Goal: Communication & Community: Answer question/provide support

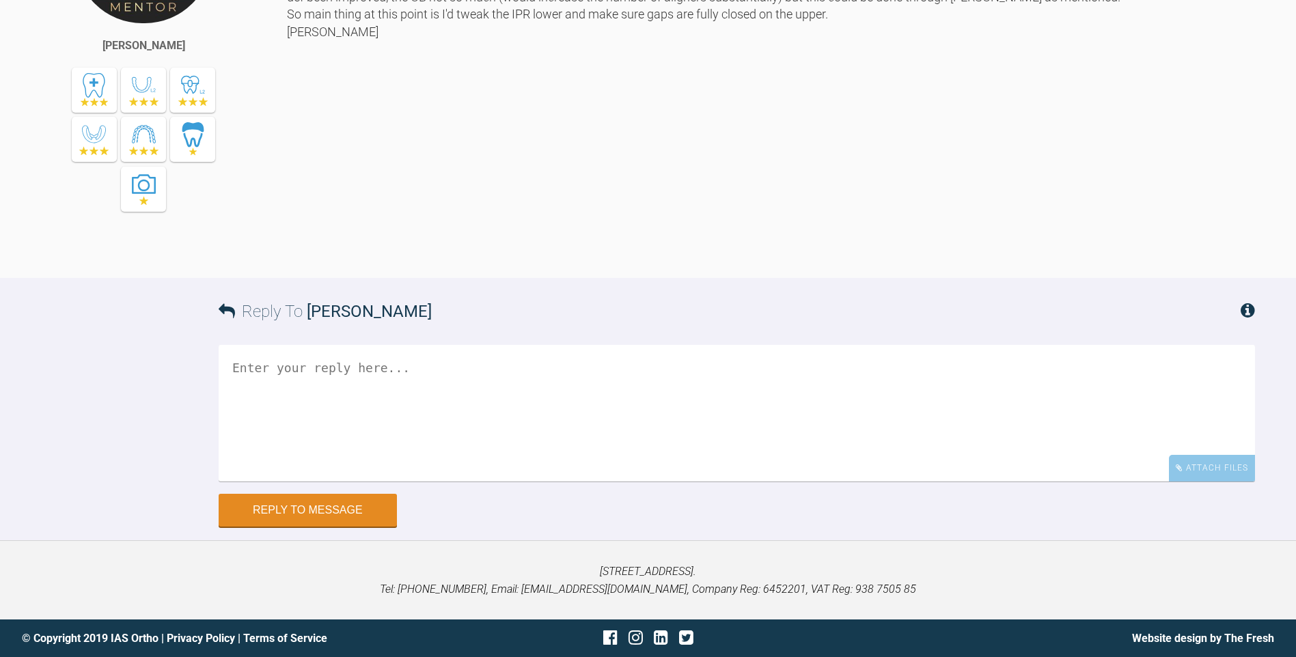
scroll to position [3074, 0]
click at [445, 416] on textarea at bounding box center [737, 414] width 1036 height 137
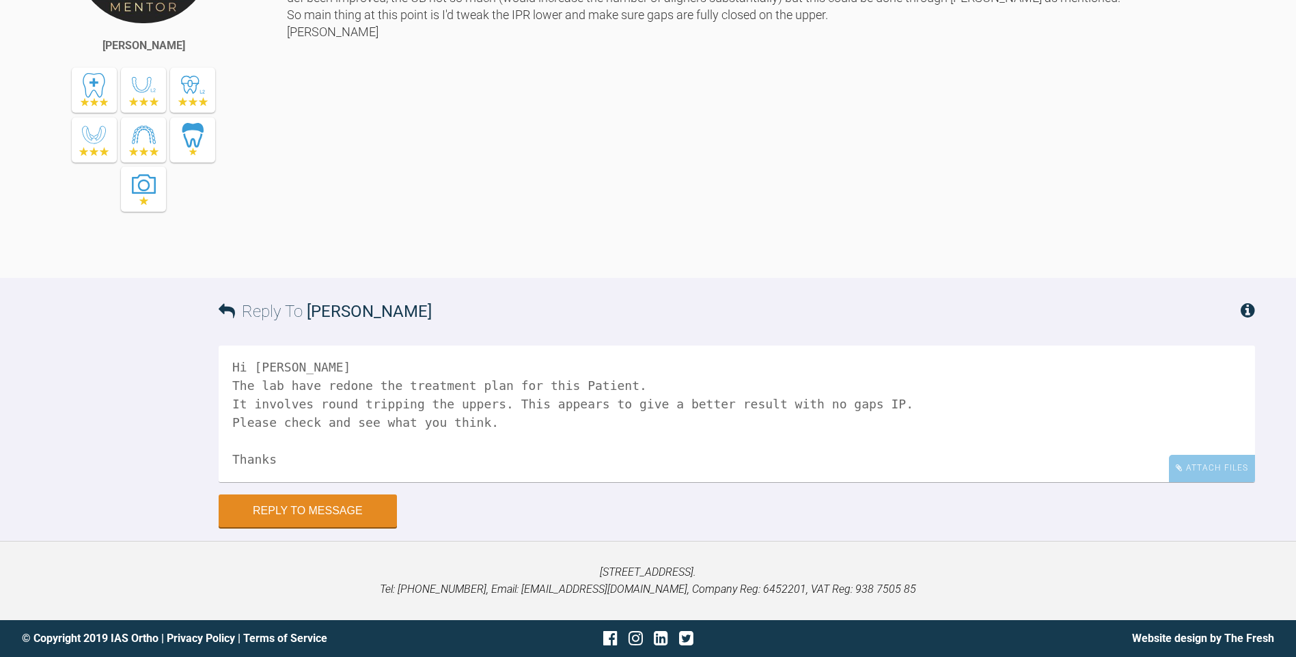
scroll to position [23, 0]
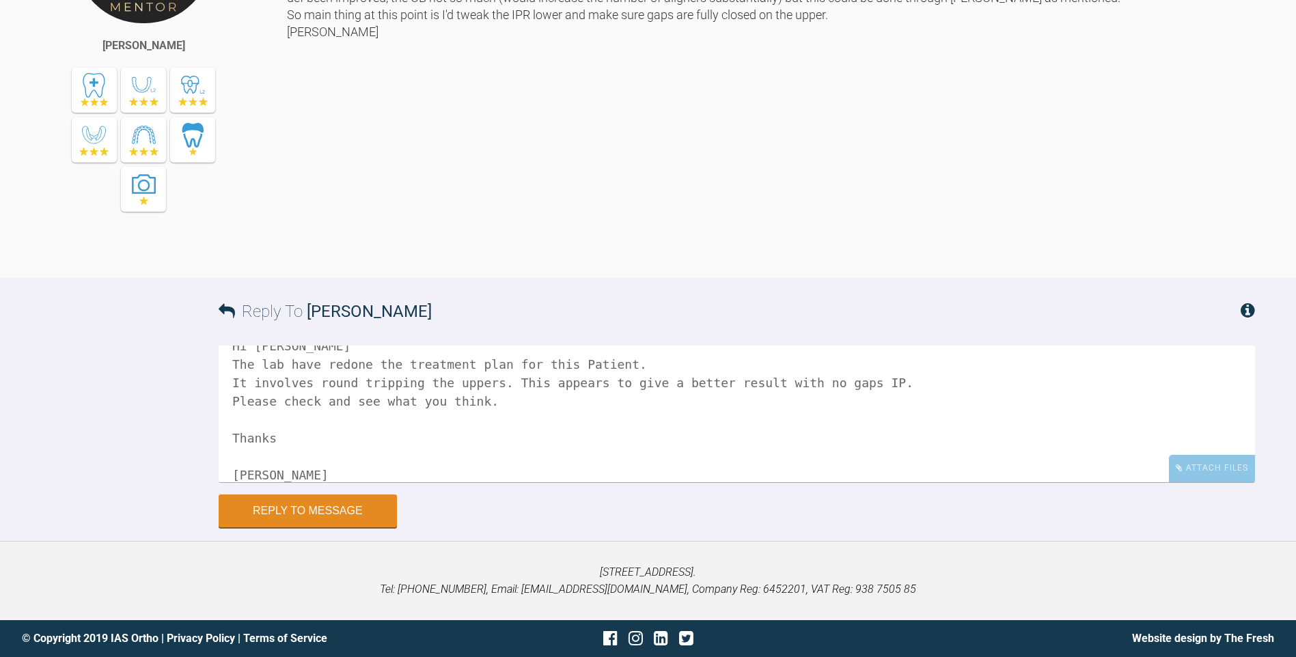
click at [279, 402] on textarea "Hi Kelly The lab have redone the treatment plan for this Patient. It involves r…" at bounding box center [737, 414] width 1036 height 137
drag, startPoint x: 242, startPoint y: 436, endPoint x: 231, endPoint y: 434, distance: 11.0
click at [231, 434] on textarea "Hi Kelly The lab have redone the treatment plan for this Patient. It involves r…" at bounding box center [737, 414] width 1036 height 137
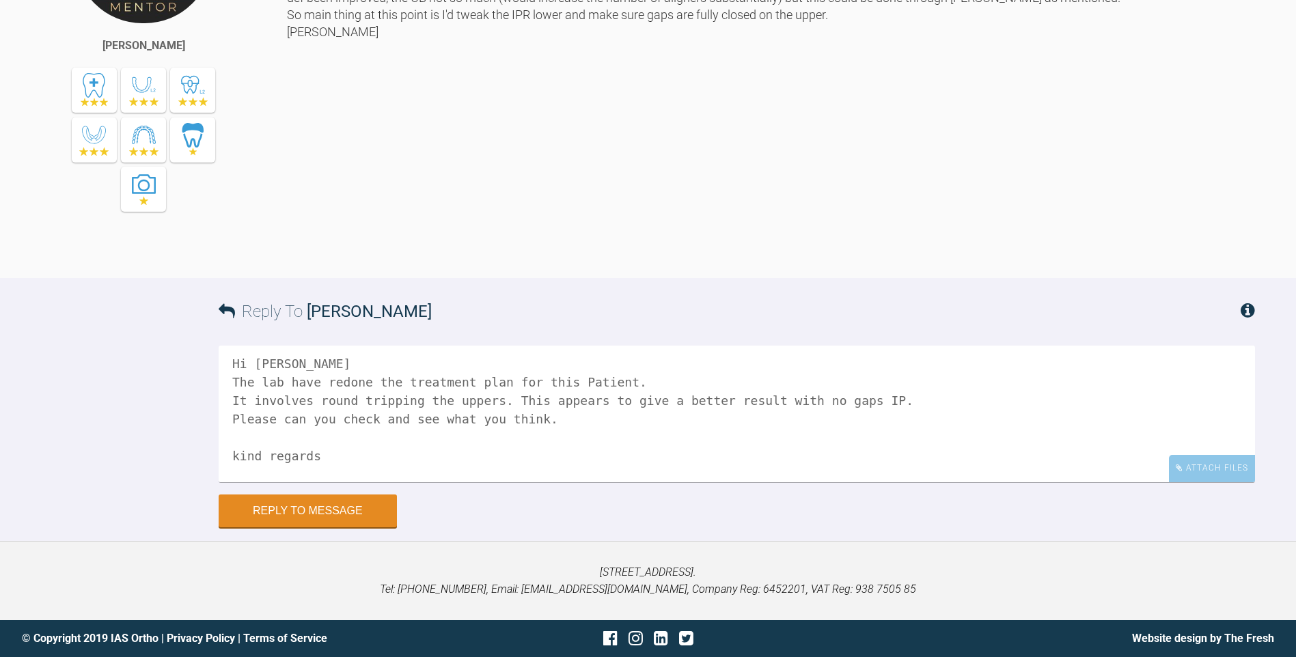
scroll to position [0, 0]
click at [238, 462] on textarea "Hi Kelly The lab have redone the treatment plan for this Patient. It involves r…" at bounding box center [737, 414] width 1036 height 137
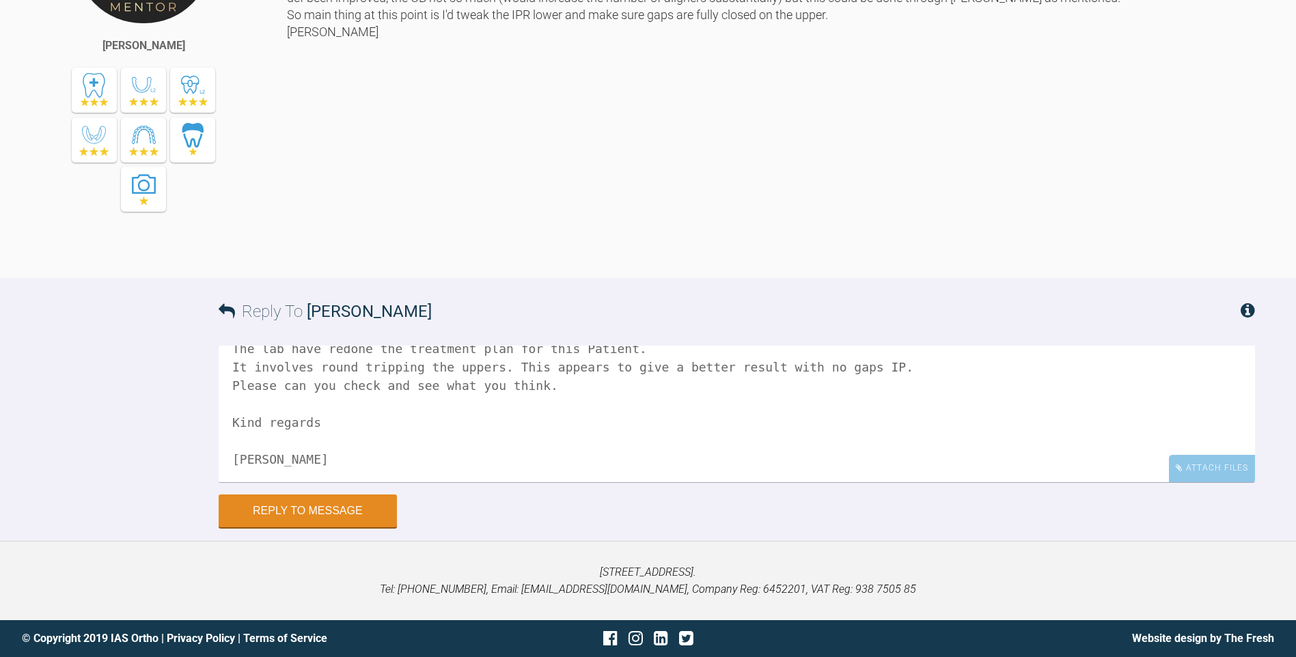
click at [404, 408] on textarea "Hi Kelly The lab have redone the treatment plan for this Patient. It involves r…" at bounding box center [737, 414] width 1036 height 137
click at [278, 402] on textarea "Hi Kelly The lab have redone the treatment plan for this Patient. It involves r…" at bounding box center [737, 414] width 1036 height 137
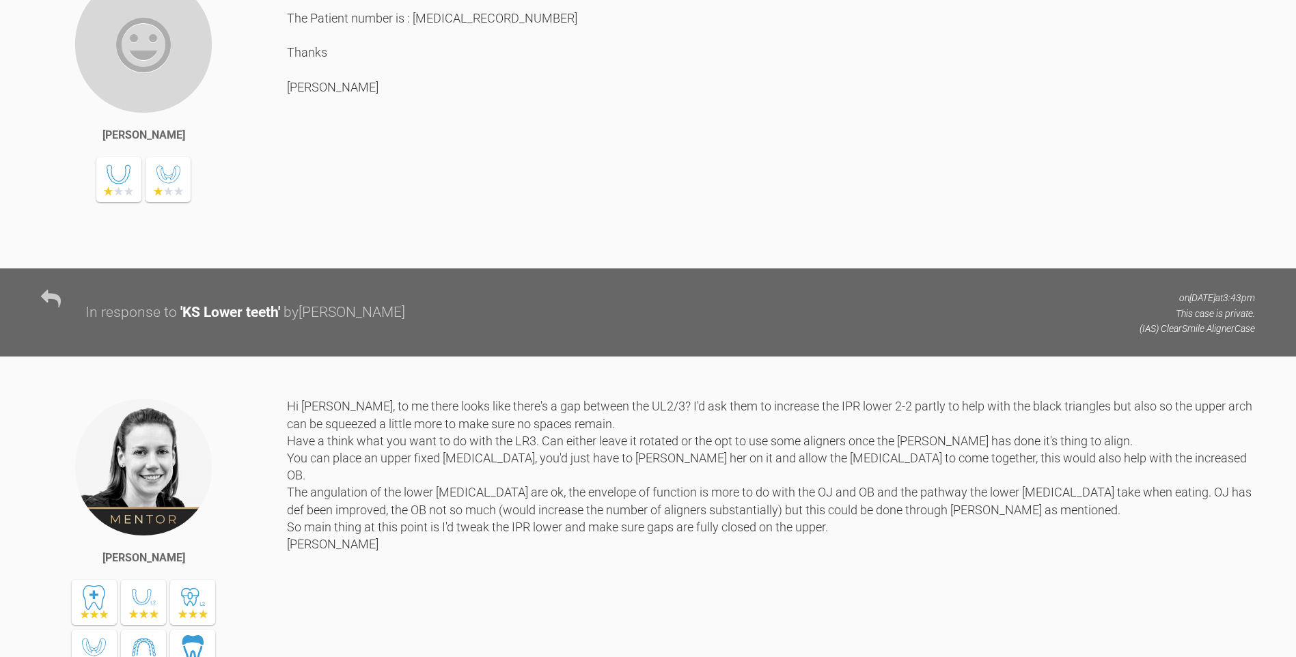
scroll to position [2391, 0]
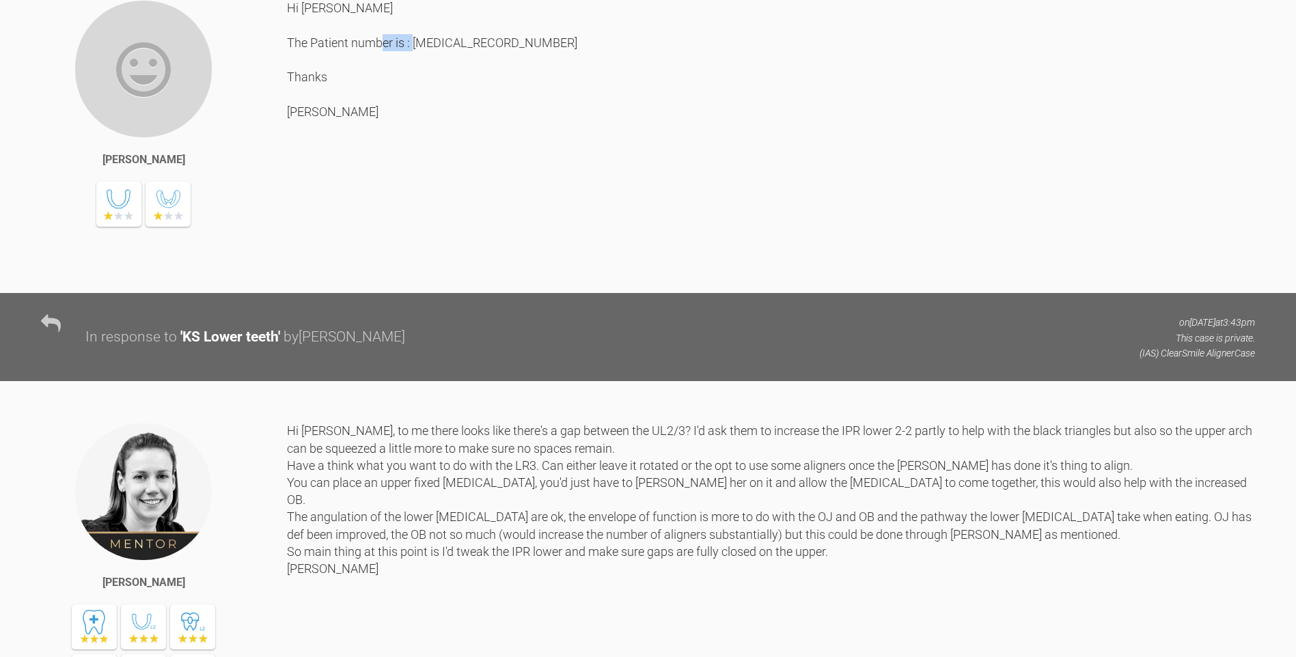
drag, startPoint x: 480, startPoint y: 188, endPoint x: 415, endPoint y: 189, distance: 64.2
click at [415, 189] on div "Hi Kelly The Patient number is : 33446591 Thanks Rebecca" at bounding box center [771, 135] width 968 height 273
copy div "33446591"
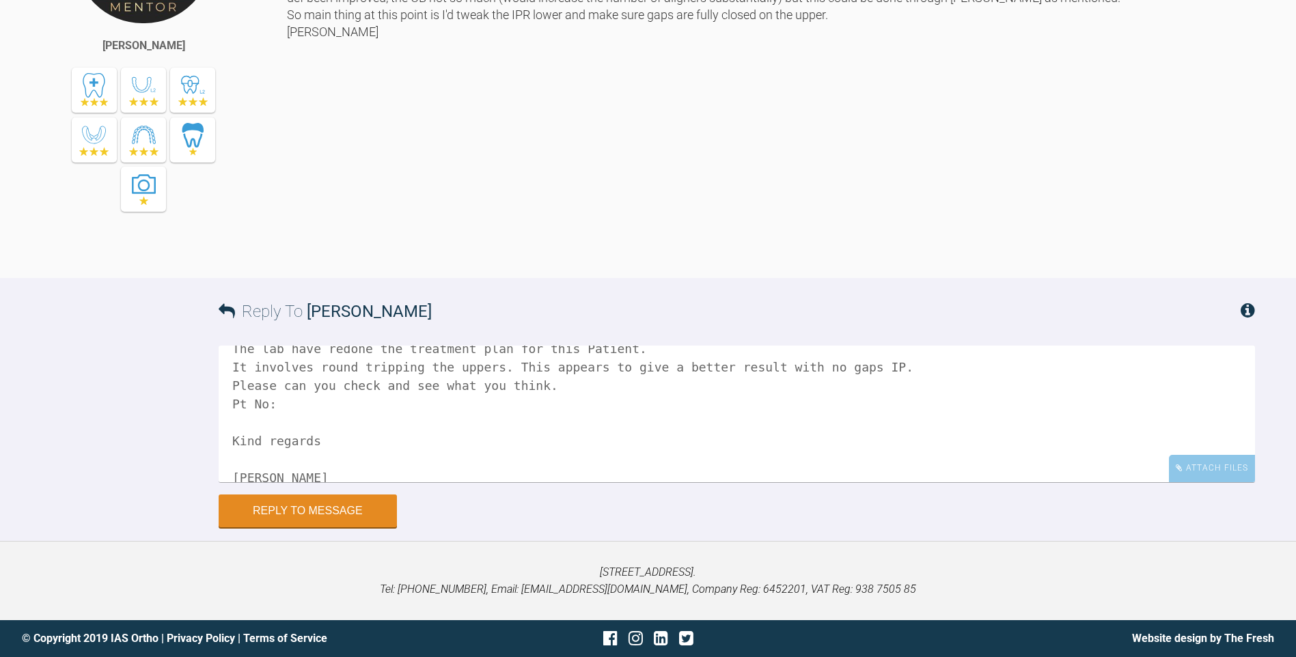
scroll to position [3077, 0]
click at [311, 408] on textarea "Hi Kelly The lab have redone the treatment plan for this Patient. It involves r…" at bounding box center [737, 414] width 1036 height 137
paste textarea "33446591"
type textarea "Hi Kelly The lab have redone the treatment plan for this Patient. It involves r…"
click at [365, 516] on button "Reply to Message" at bounding box center [308, 512] width 178 height 33
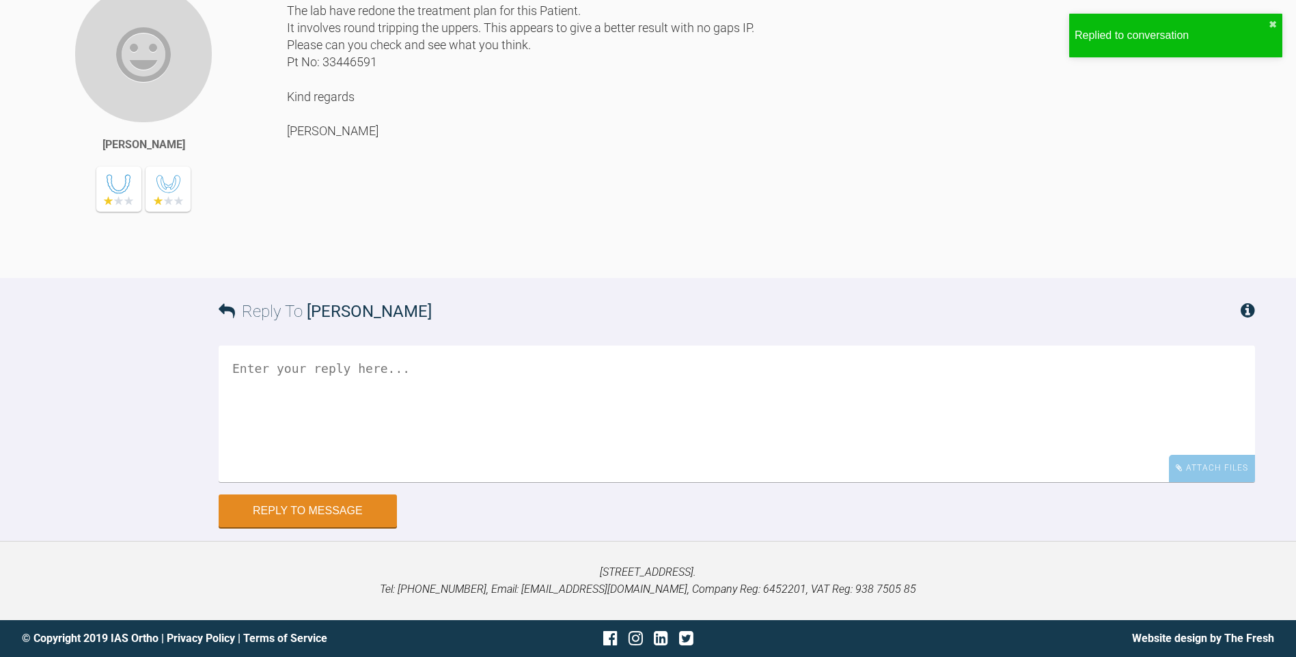
scroll to position [3500, 0]
